Goal: Task Accomplishment & Management: Manage account settings

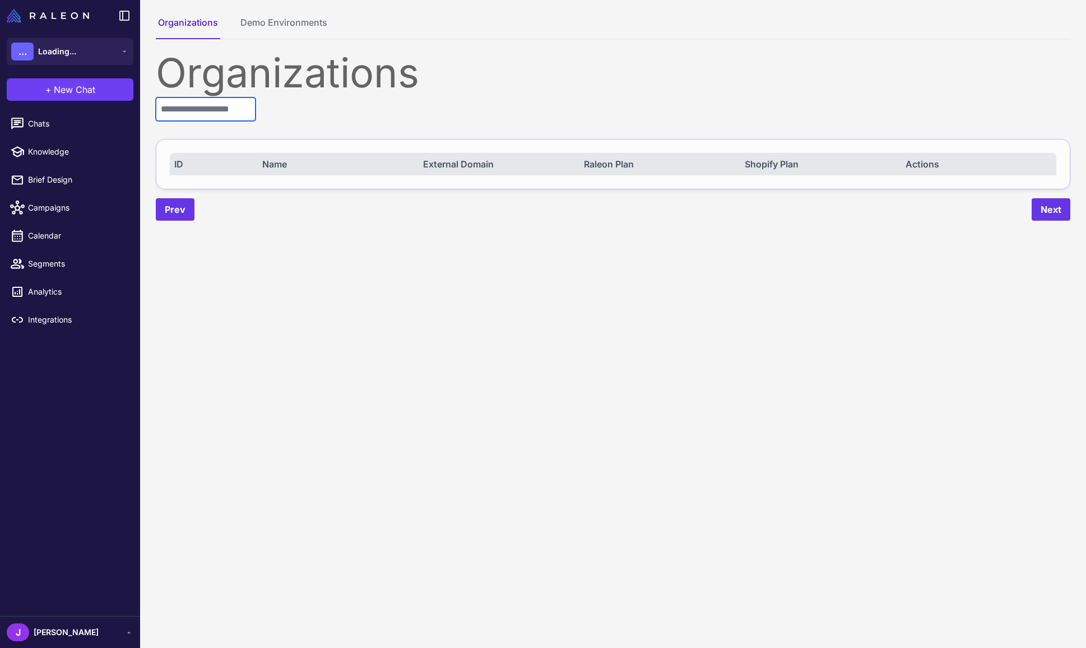
click at [204, 109] on input "text" at bounding box center [206, 109] width 100 height 24
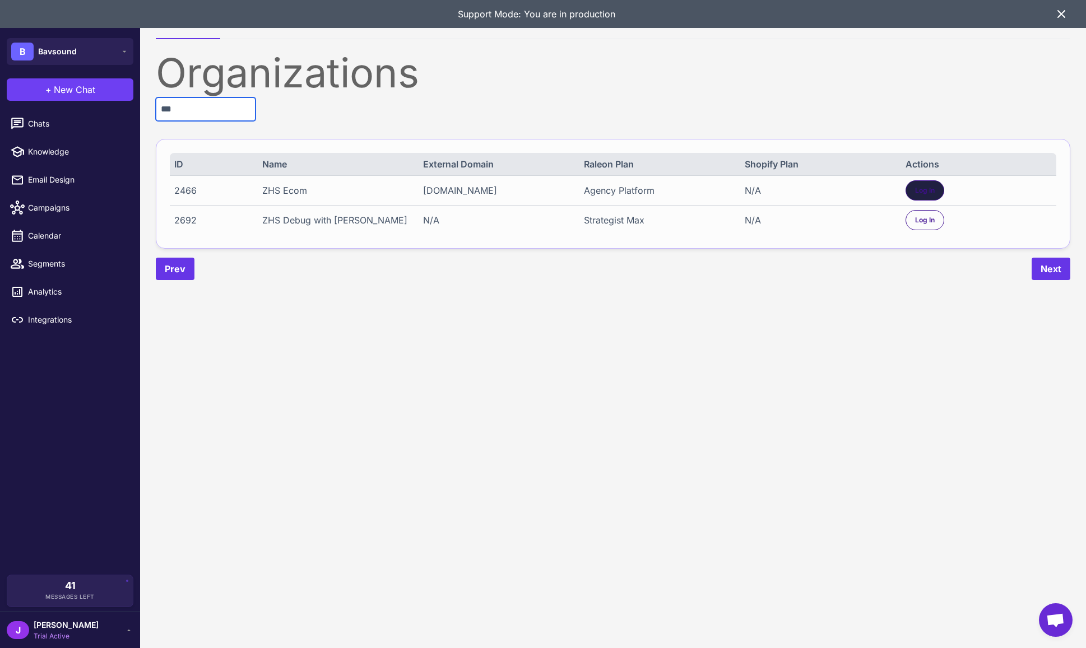
type input "***"
click at [915, 189] on span "Log In" at bounding box center [925, 190] width 20 height 10
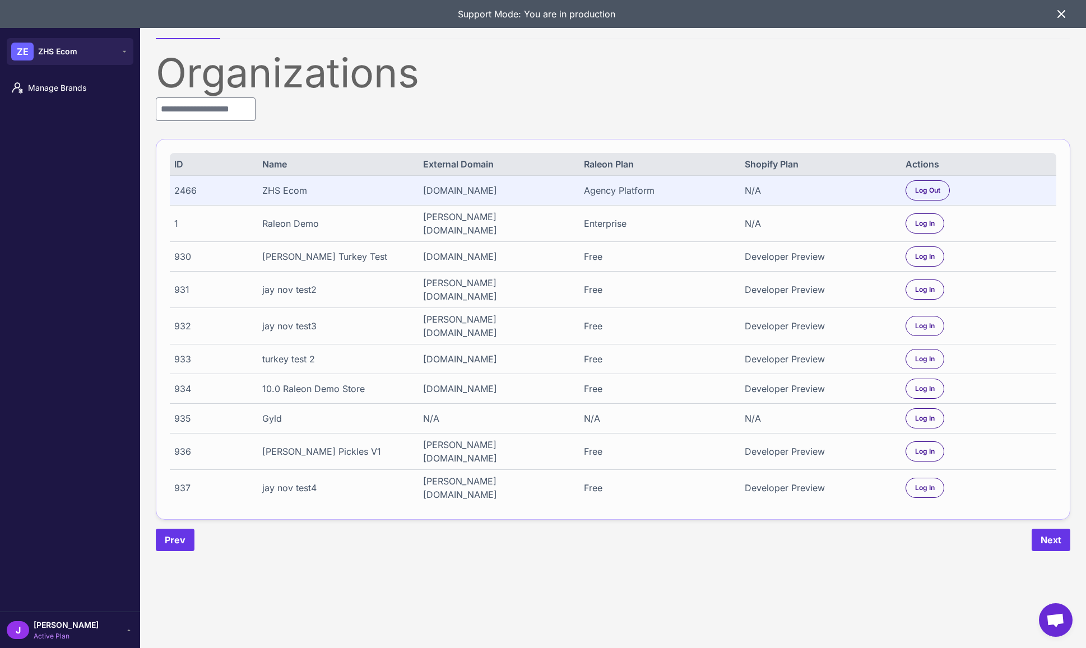
click at [1062, 13] on icon at bounding box center [1061, 14] width 7 height 7
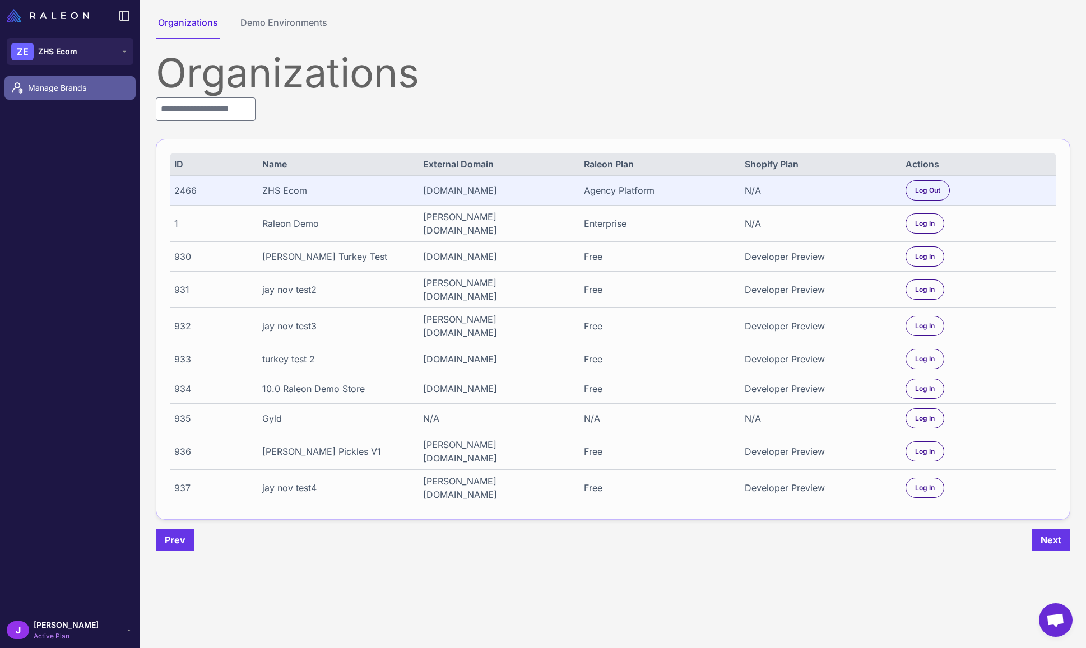
click at [65, 94] on span "Manage Brands" at bounding box center [77, 88] width 99 height 12
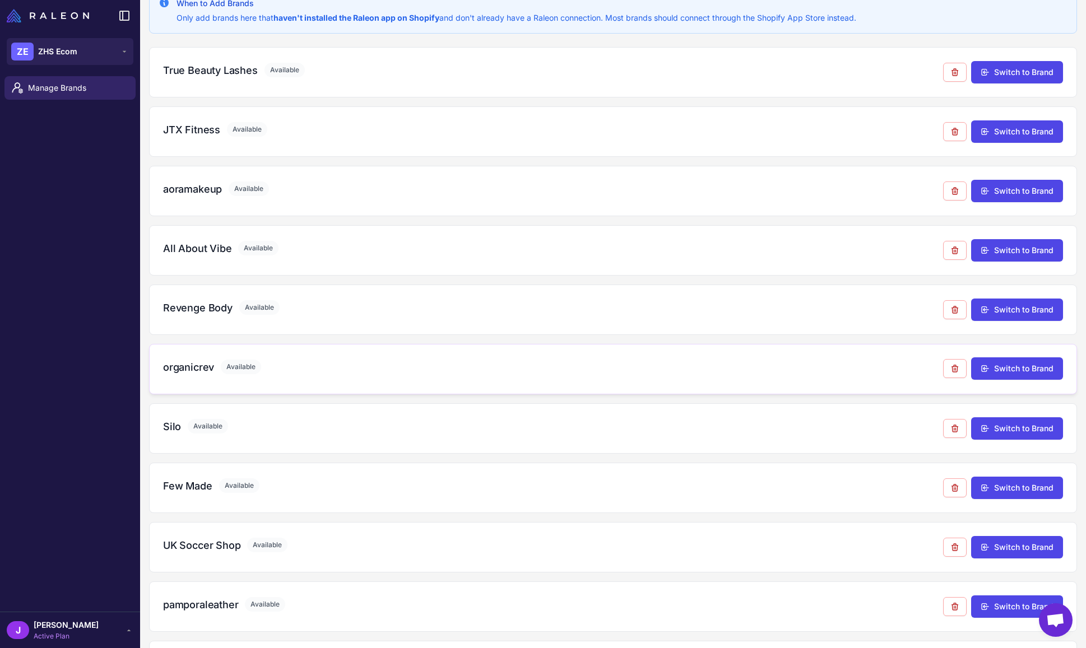
scroll to position [78, 0]
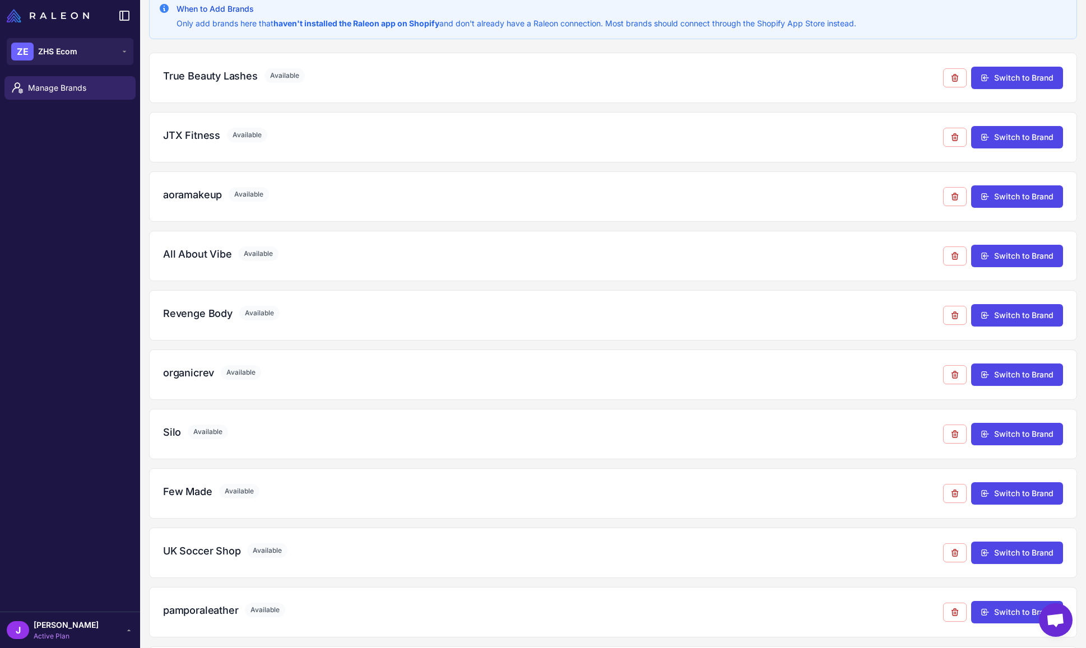
click at [53, 626] on span "[PERSON_NAME]" at bounding box center [66, 625] width 65 height 12
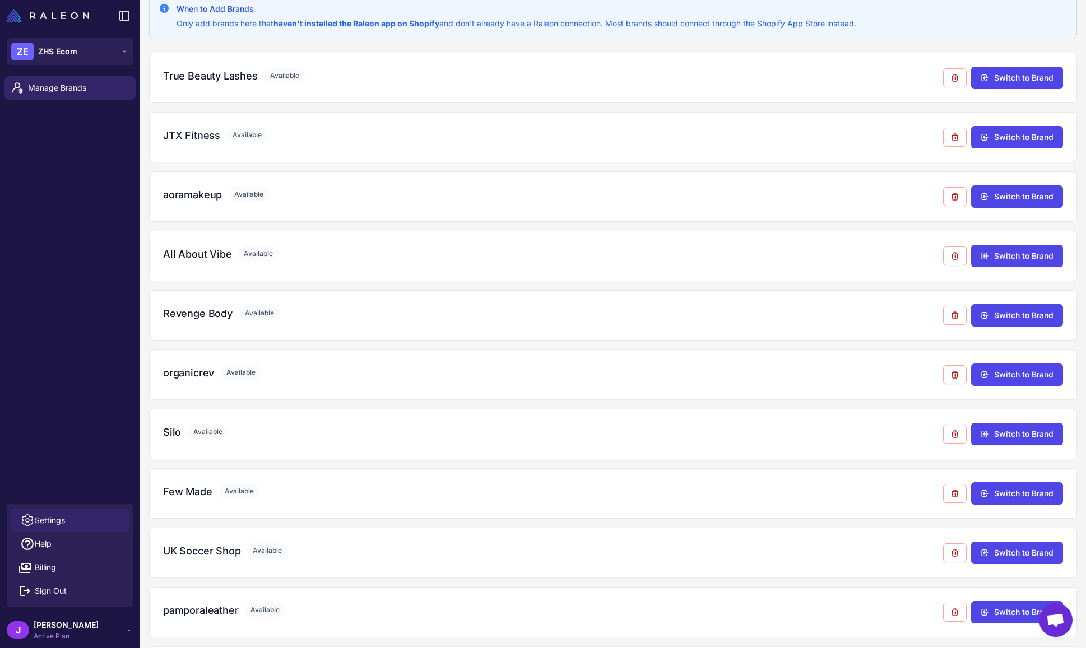
click at [61, 522] on span "Settings" at bounding box center [50, 520] width 30 height 12
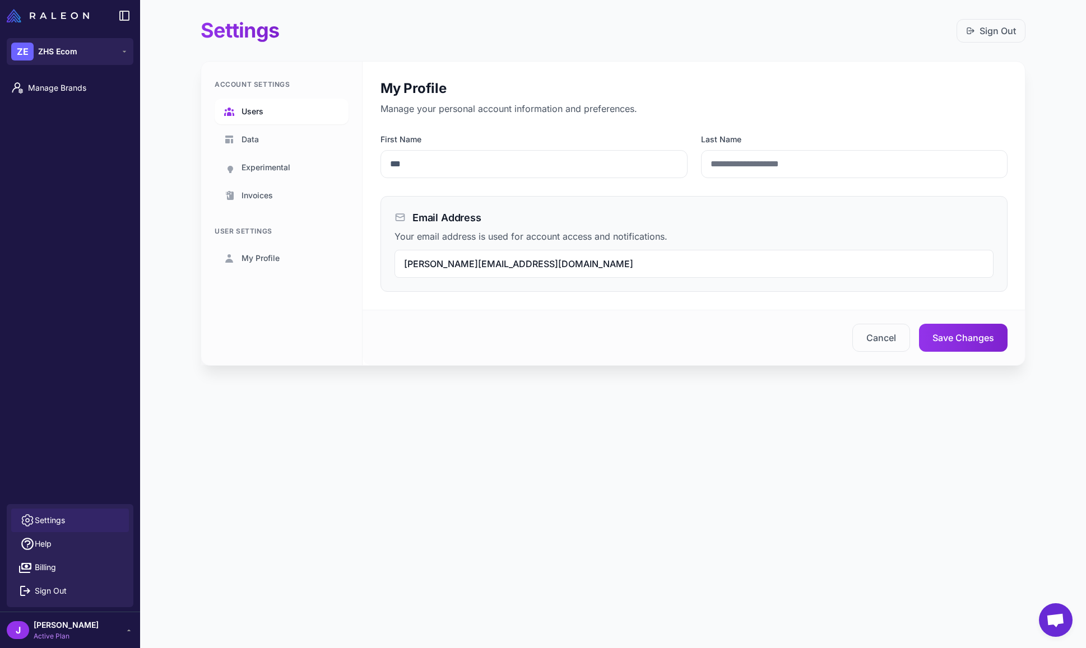
click at [271, 106] on link "Users" at bounding box center [282, 112] width 134 height 26
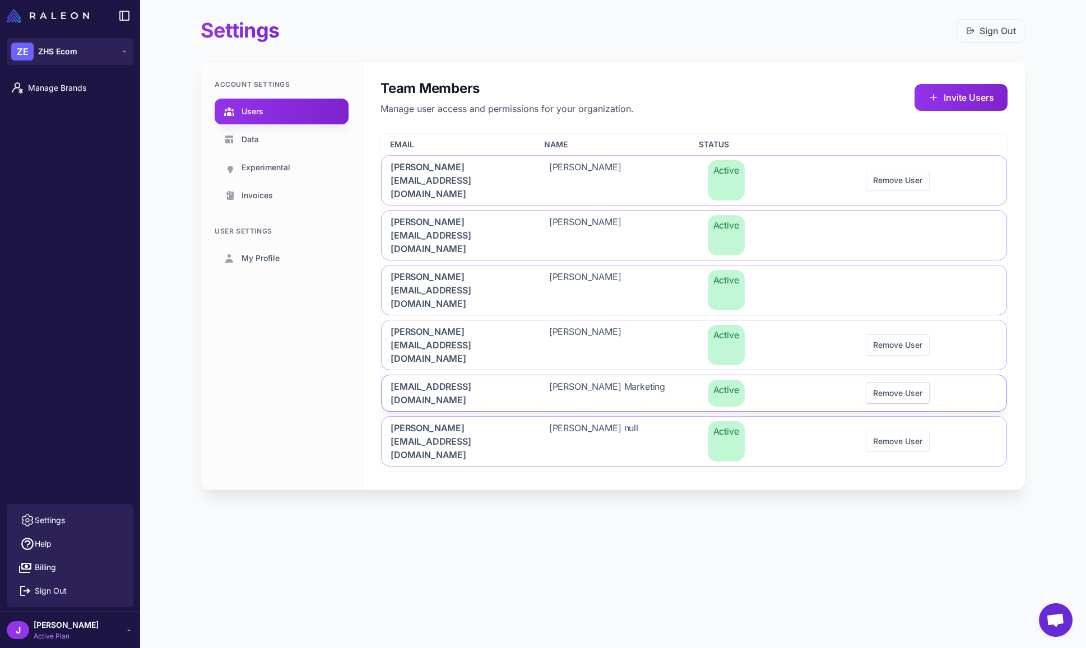
click at [887, 383] on button "Remove User" at bounding box center [898, 393] width 64 height 21
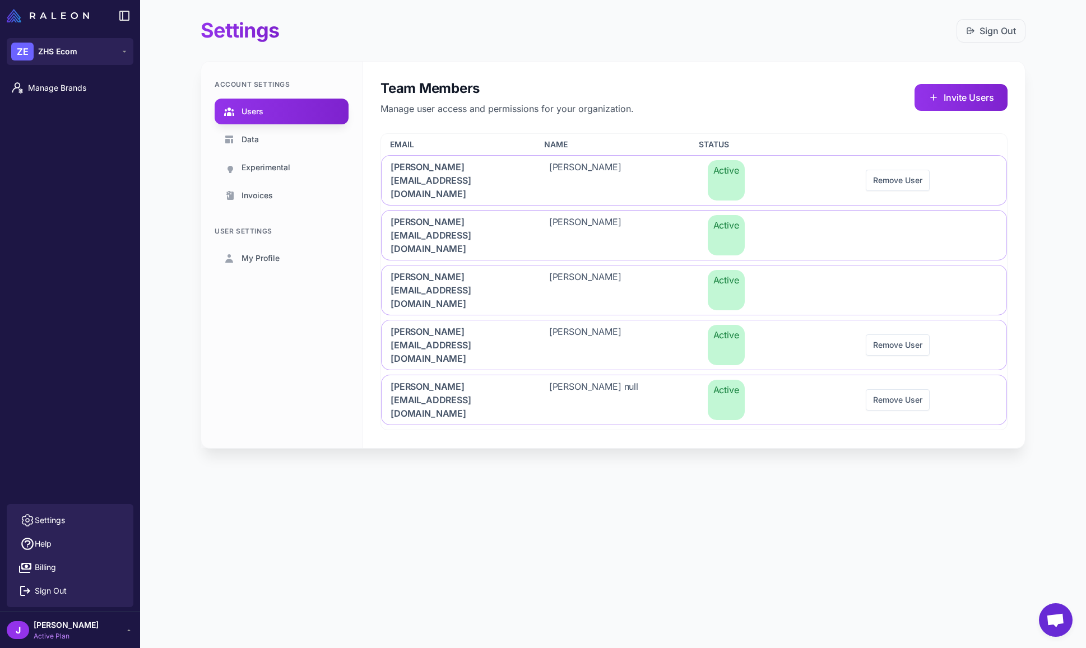
click at [600, 443] on div "Settings Sign Out Account Settings Users Data Experimental Invoices User Settin…" at bounding box center [613, 324] width 946 height 648
click at [579, 502] on div "Settings Sign Out Account Settings Users Data Experimental Invoices User Settin…" at bounding box center [613, 324] width 946 height 648
click at [690, 540] on div "Settings Sign Out Account Settings Users Data Experimental Invoices User Settin…" at bounding box center [613, 324] width 946 height 648
click at [705, 538] on div "Settings Sign Out Account Settings Users Data Experimental Invoices User Settin…" at bounding box center [613, 324] width 946 height 648
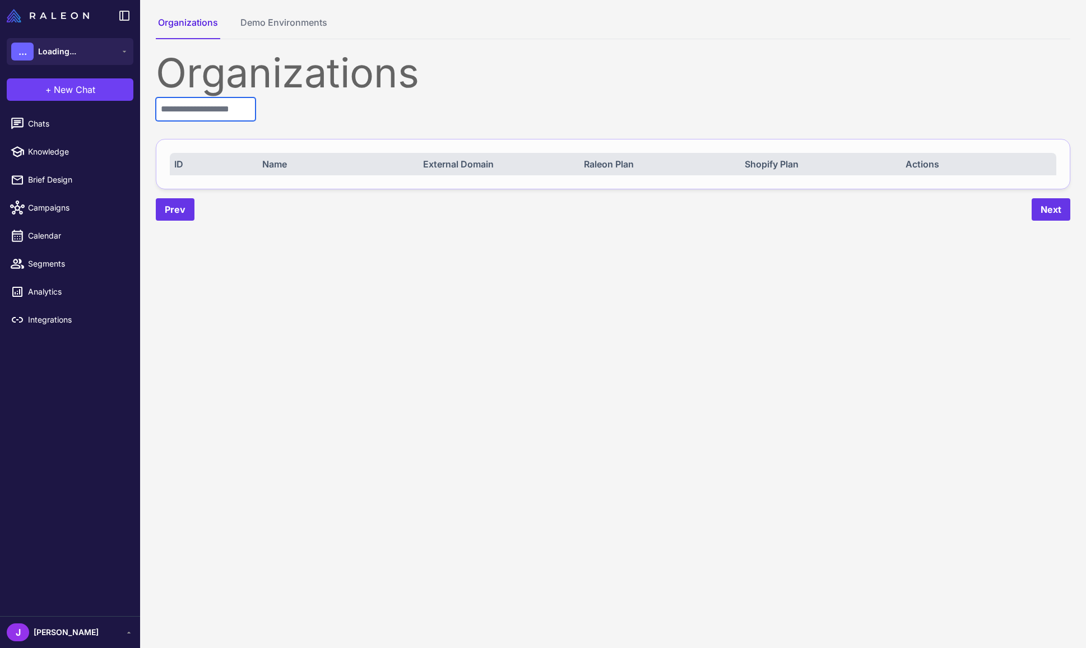
click at [205, 108] on input "text" at bounding box center [206, 109] width 100 height 24
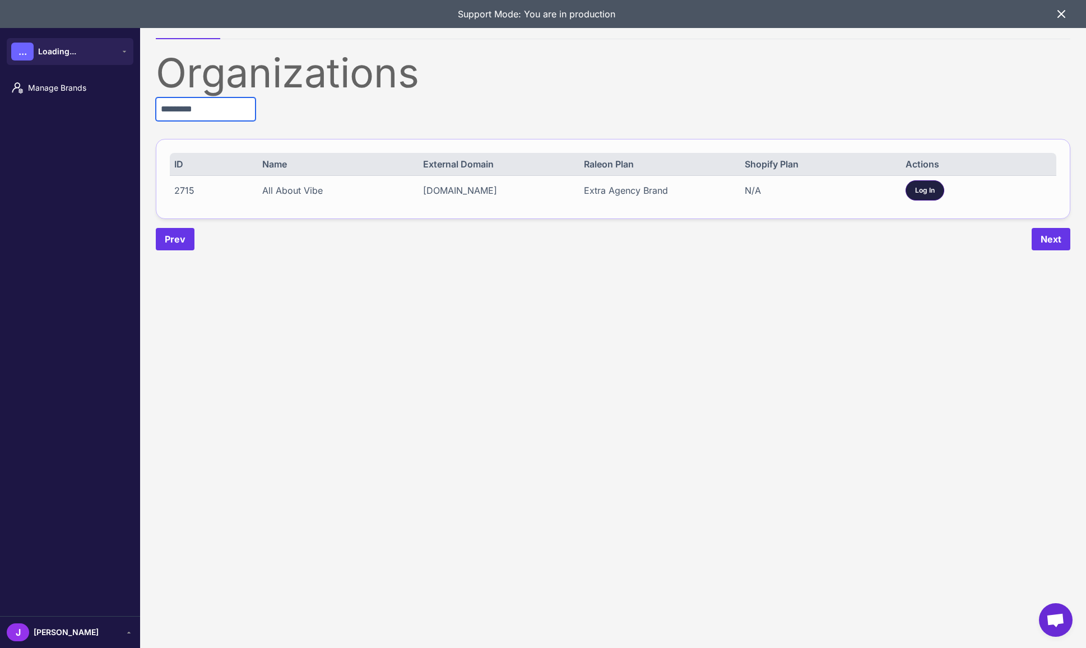
type input "*********"
click at [924, 194] on span "Log In" at bounding box center [925, 190] width 20 height 10
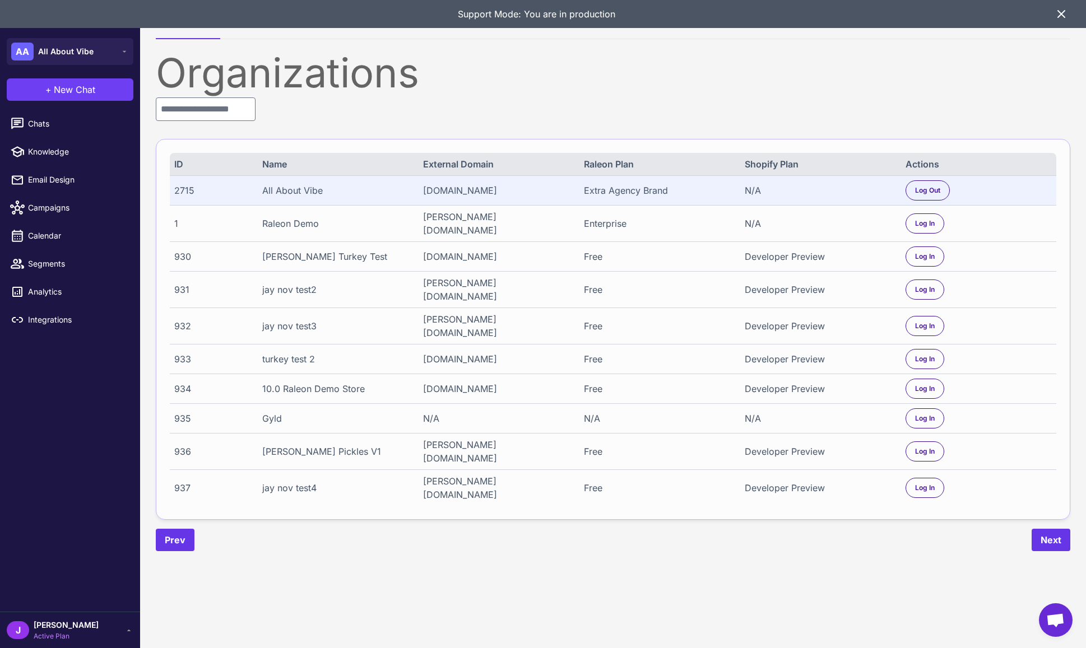
drag, startPoint x: 47, startPoint y: 633, endPoint x: 49, endPoint y: 627, distance: 5.8
click at [46, 632] on span "Active Plan" at bounding box center [66, 636] width 65 height 10
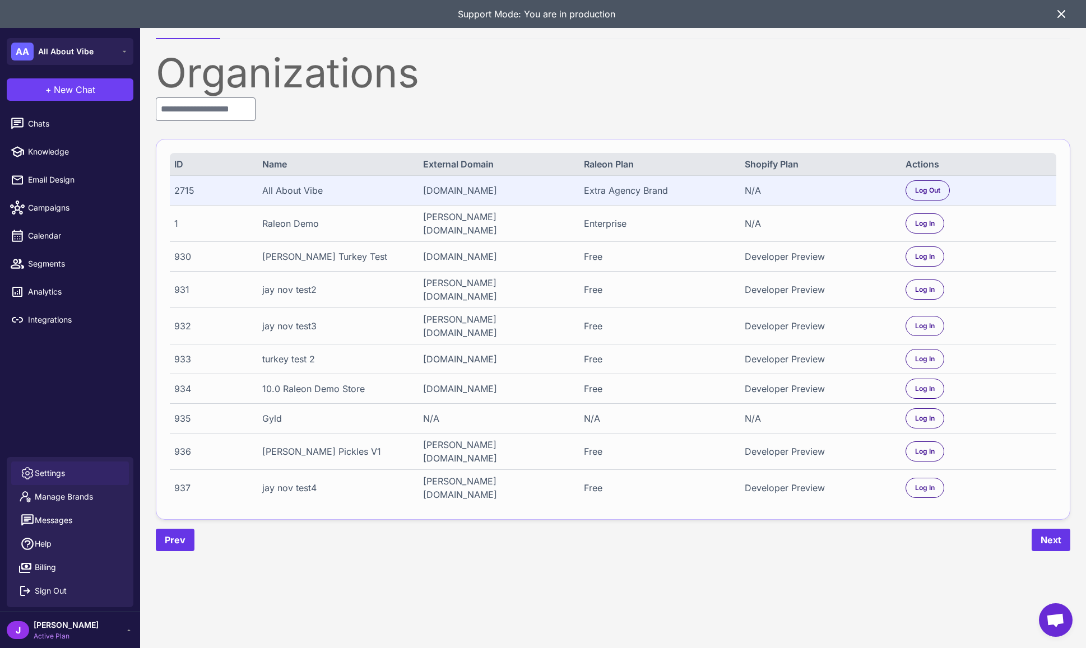
click at [61, 473] on span "Settings" at bounding box center [50, 473] width 30 height 12
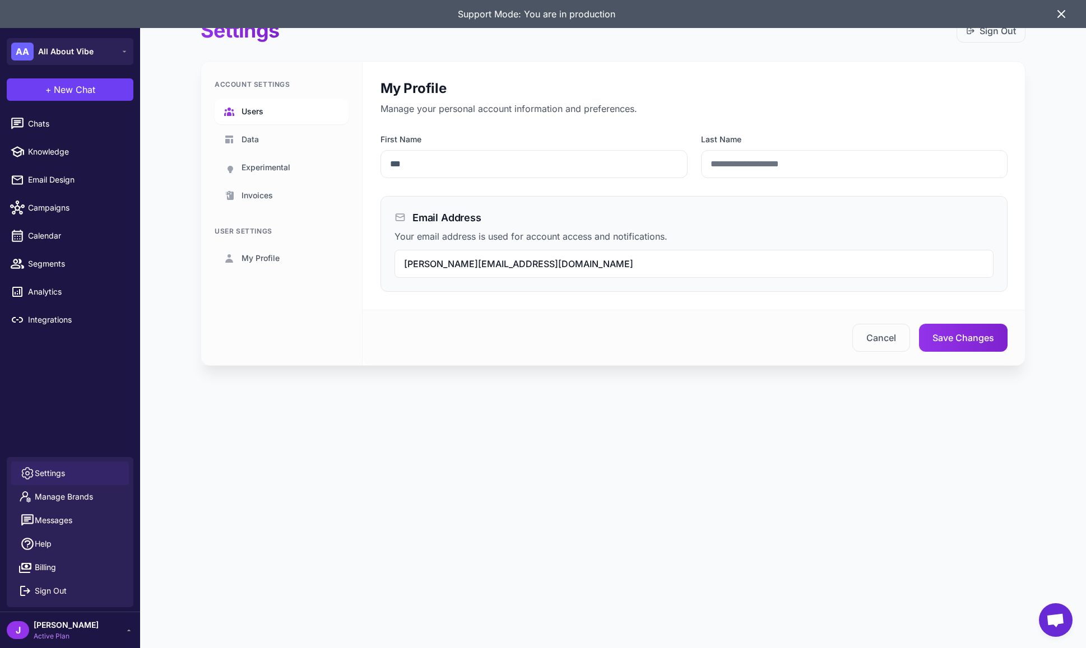
click at [235, 103] on link "Users" at bounding box center [282, 112] width 134 height 26
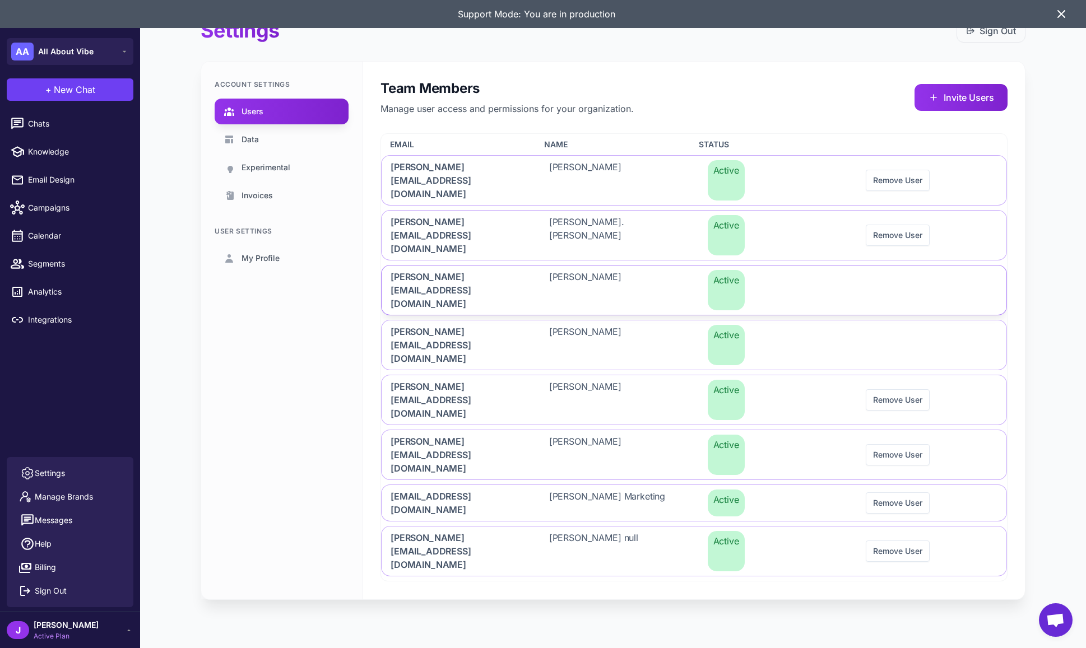
click at [897, 266] on div at bounding box center [932, 290] width 150 height 49
click at [895, 320] on div at bounding box center [932, 344] width 150 height 49
click at [904, 389] on button "Remove User" at bounding box center [898, 399] width 64 height 21
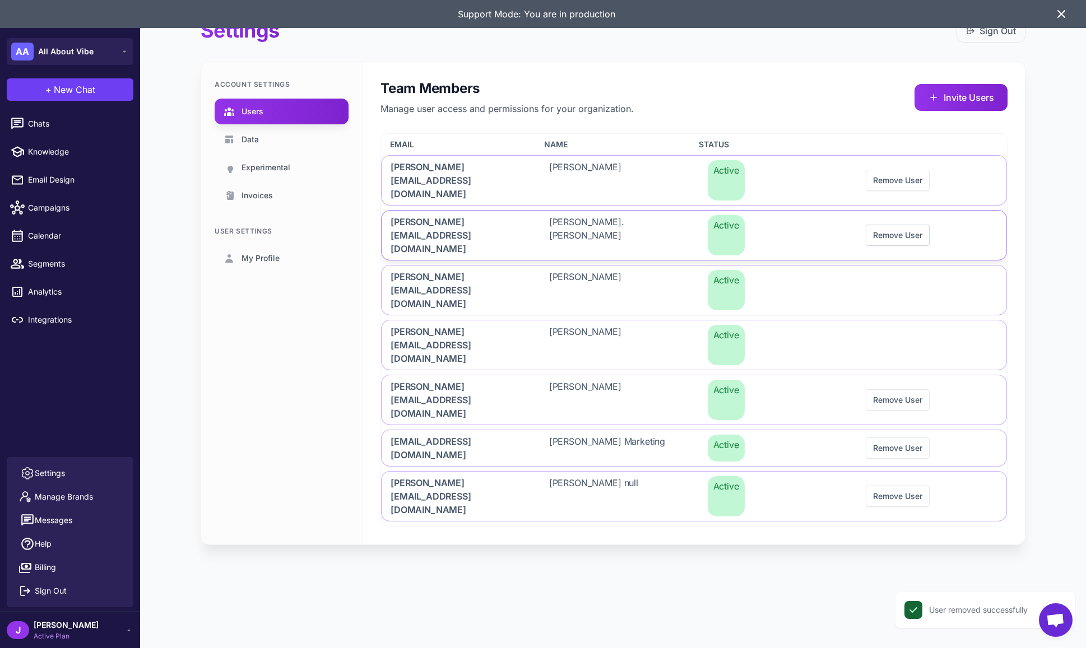
click at [892, 225] on button "Remove User" at bounding box center [898, 235] width 64 height 21
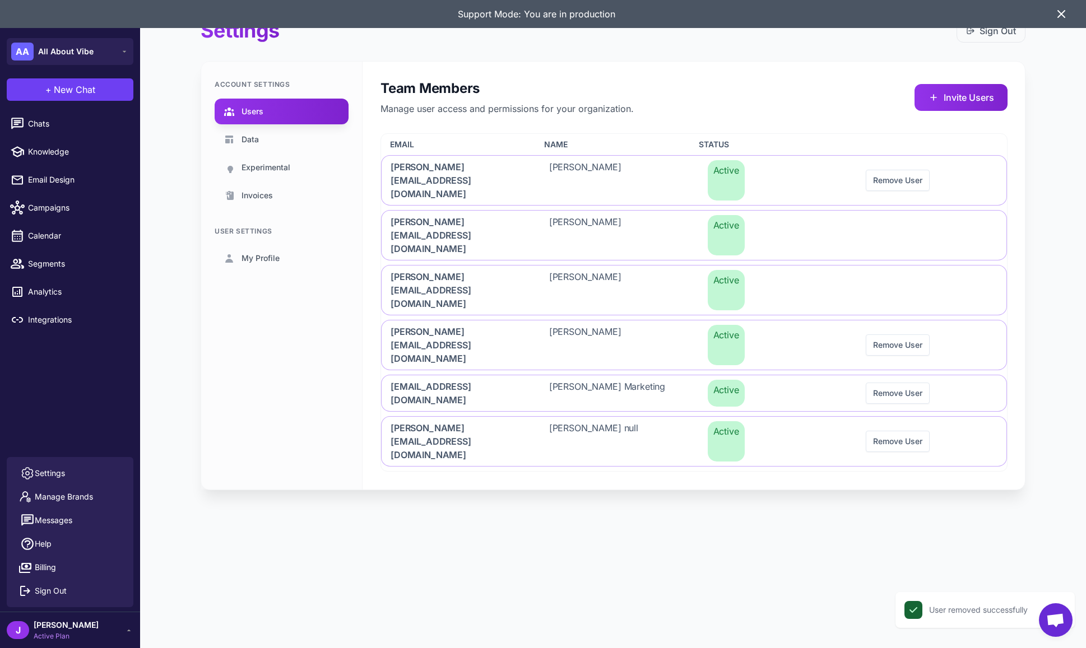
click at [1069, 16] on div "Support Mode: You are in production" at bounding box center [543, 14] width 1086 height 28
click at [1066, 16] on icon at bounding box center [1060, 13] width 13 height 13
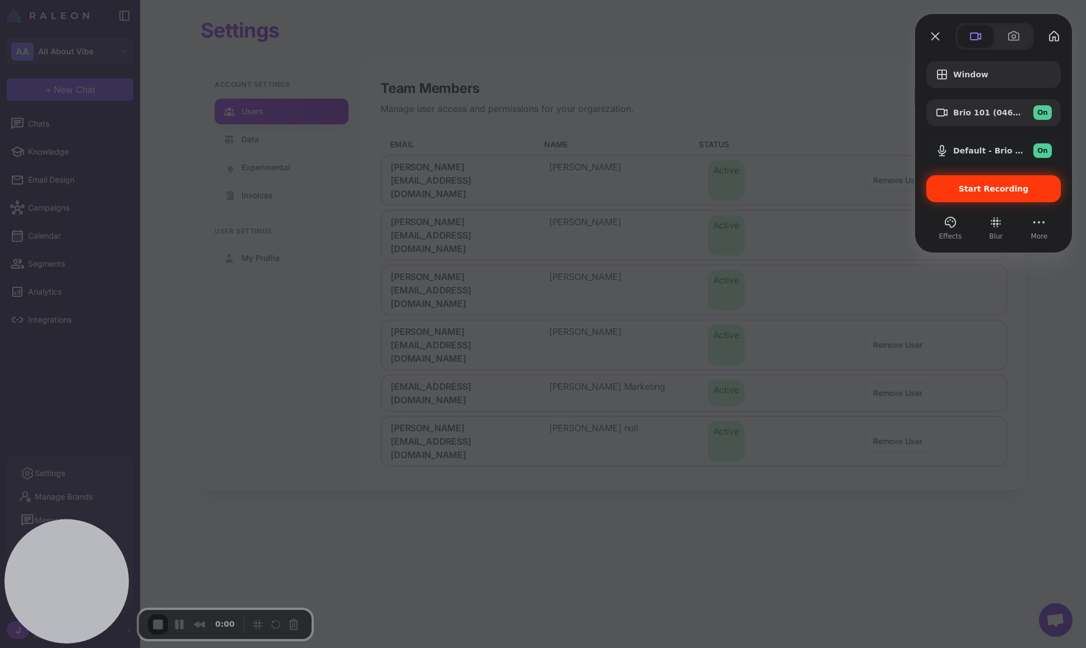
click at [991, 192] on span "Start Recording" at bounding box center [994, 188] width 70 height 9
